Goal: Check status: Check status

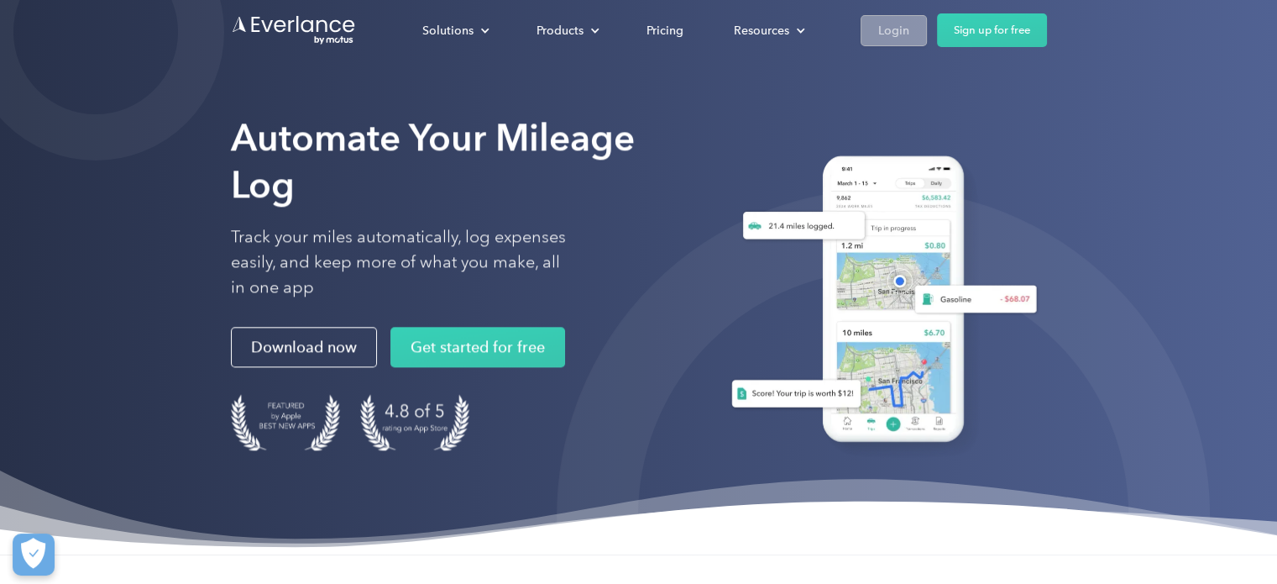
click at [893, 36] on div "Login" at bounding box center [893, 30] width 31 height 21
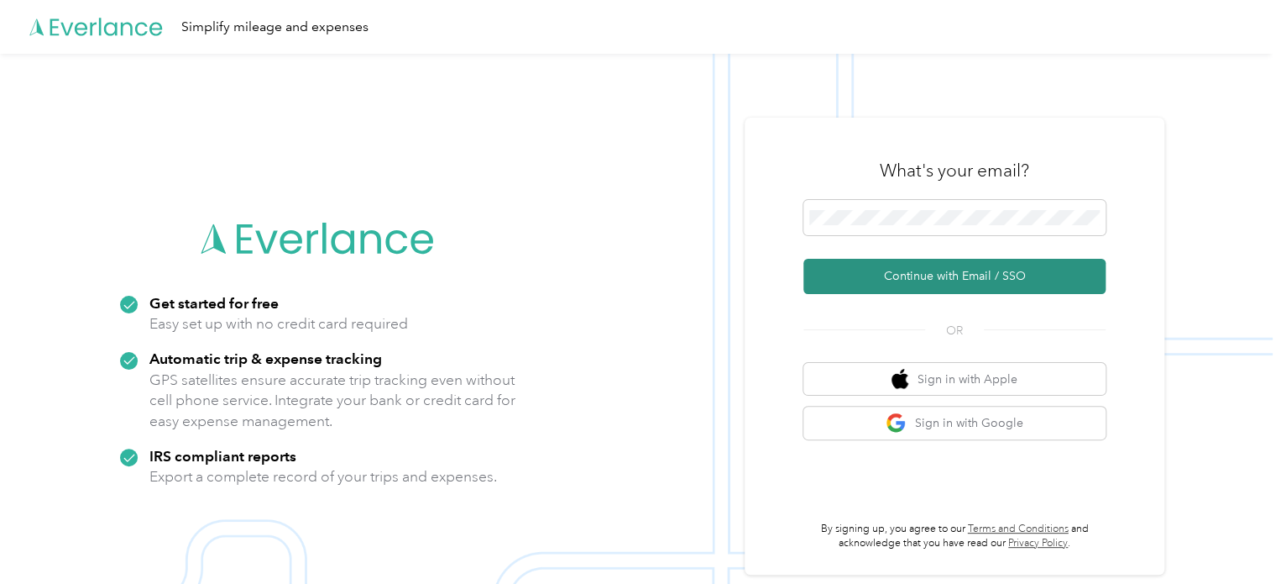
click at [924, 280] on button "Continue with Email / SSO" at bounding box center [955, 276] width 302 height 35
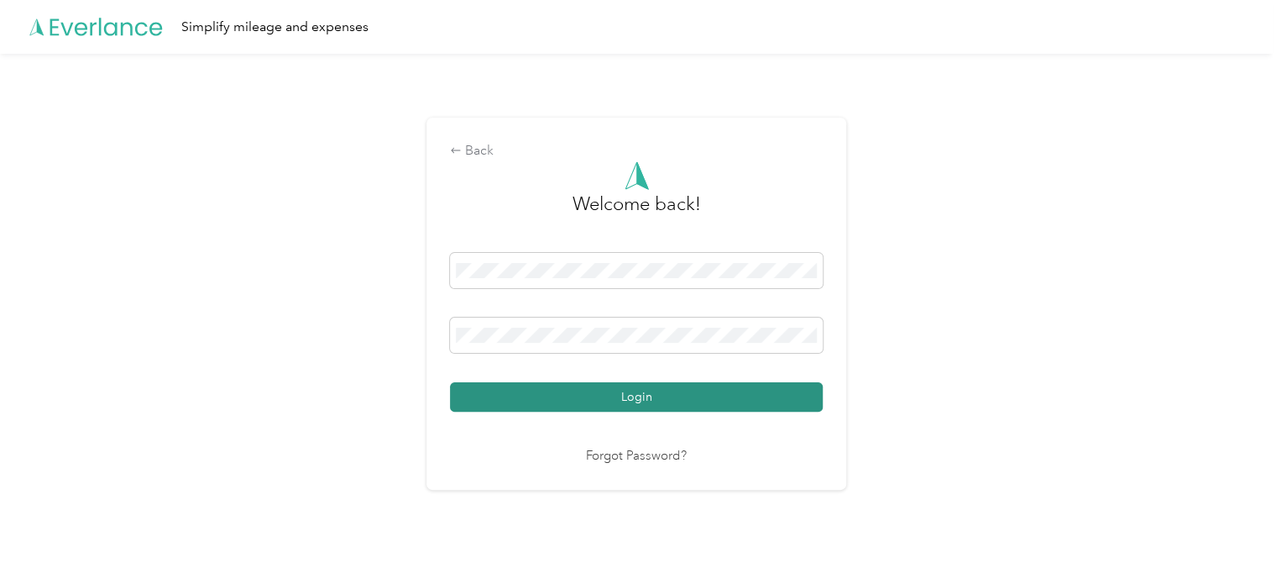
click at [702, 390] on button "Login" at bounding box center [636, 396] width 373 height 29
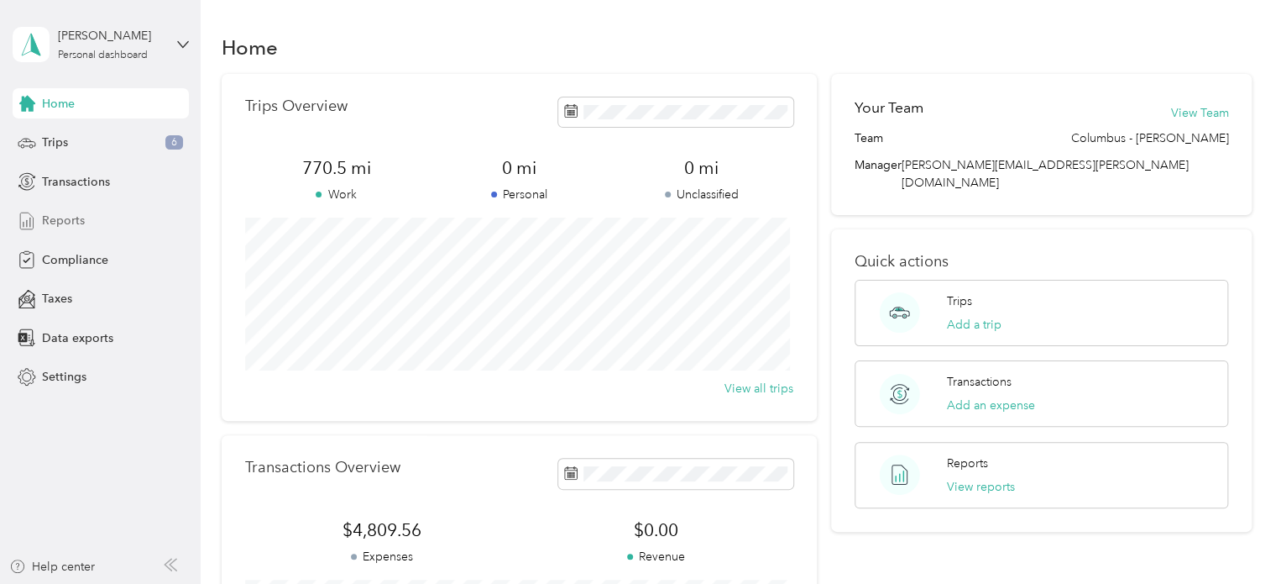
click at [87, 222] on div "Reports" at bounding box center [101, 221] width 176 height 30
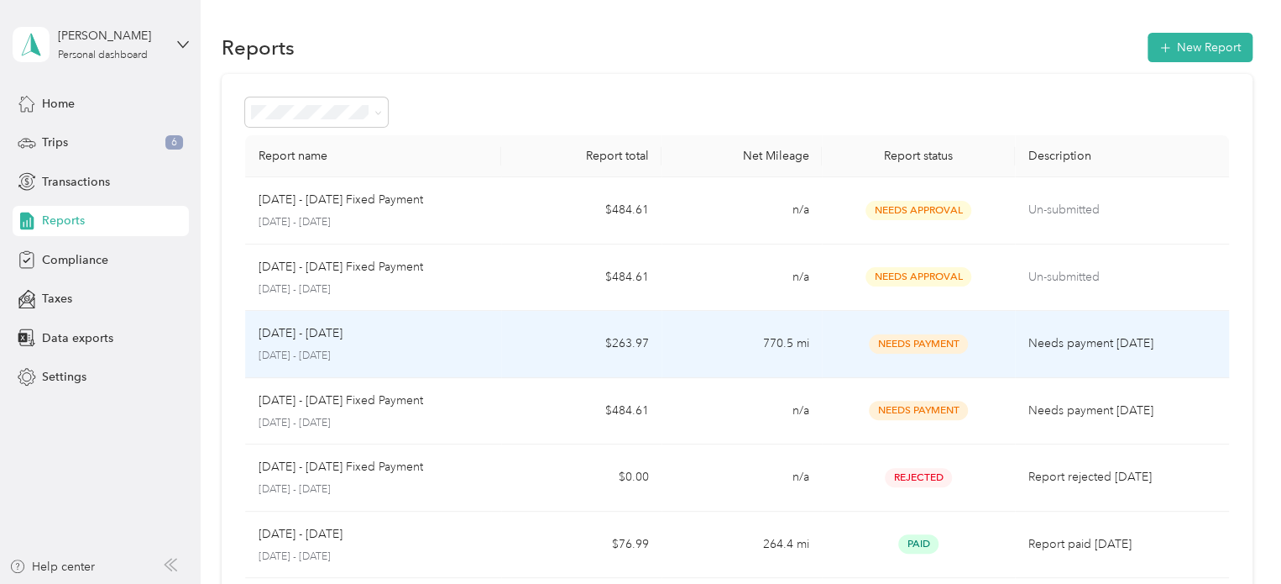
click at [447, 336] on div "Jul 1 - 31, 2025" at bounding box center [374, 333] width 230 height 18
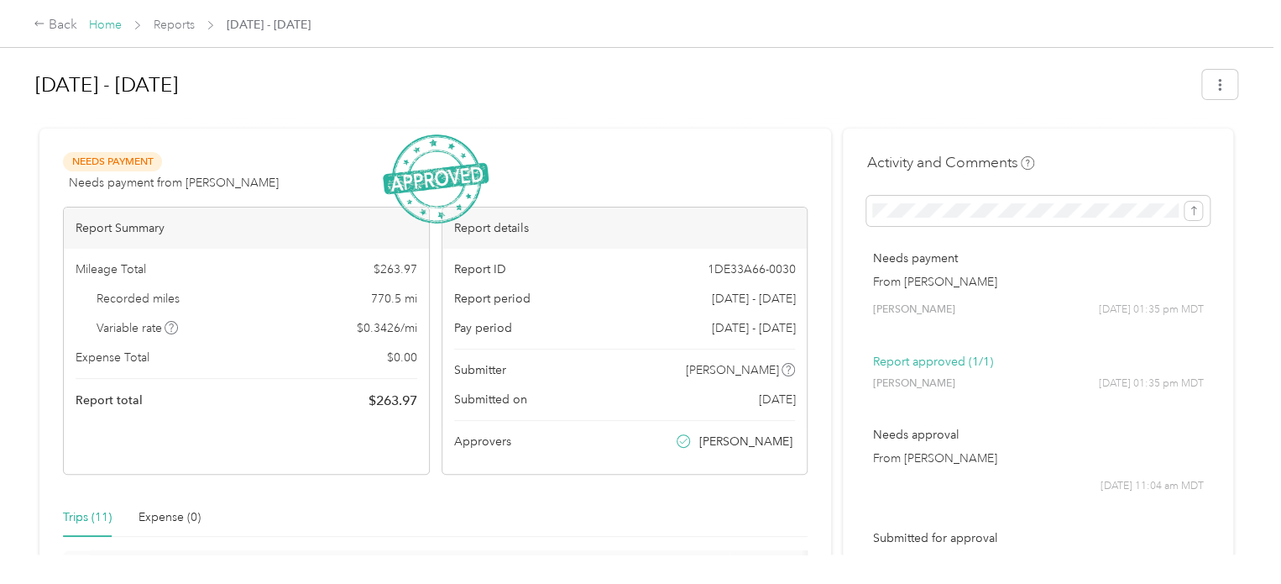
click at [107, 26] on link "Home" at bounding box center [105, 25] width 33 height 14
